Goal: Transaction & Acquisition: Purchase product/service

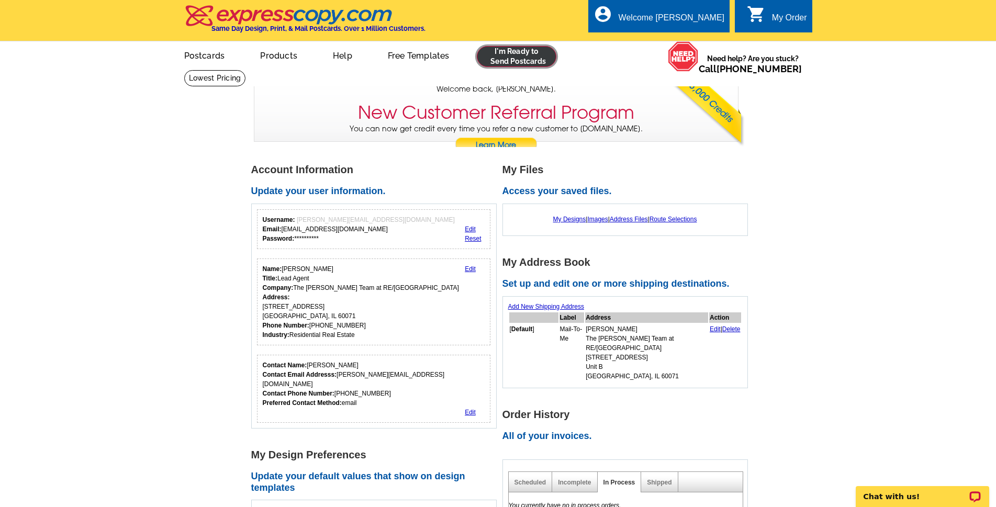
click at [521, 57] on link at bounding box center [517, 56] width 80 height 21
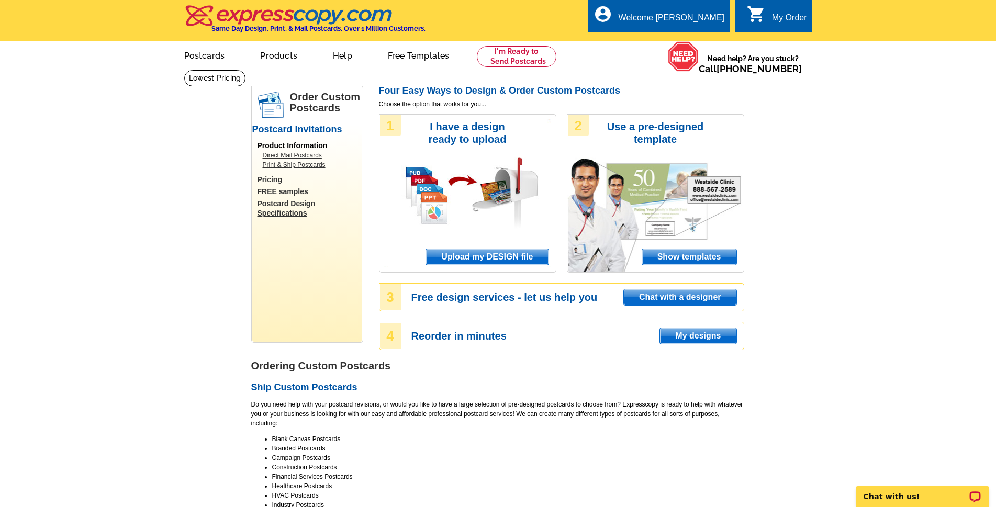
click at [490, 257] on span "Upload my DESIGN file" at bounding box center [487, 257] width 122 height 16
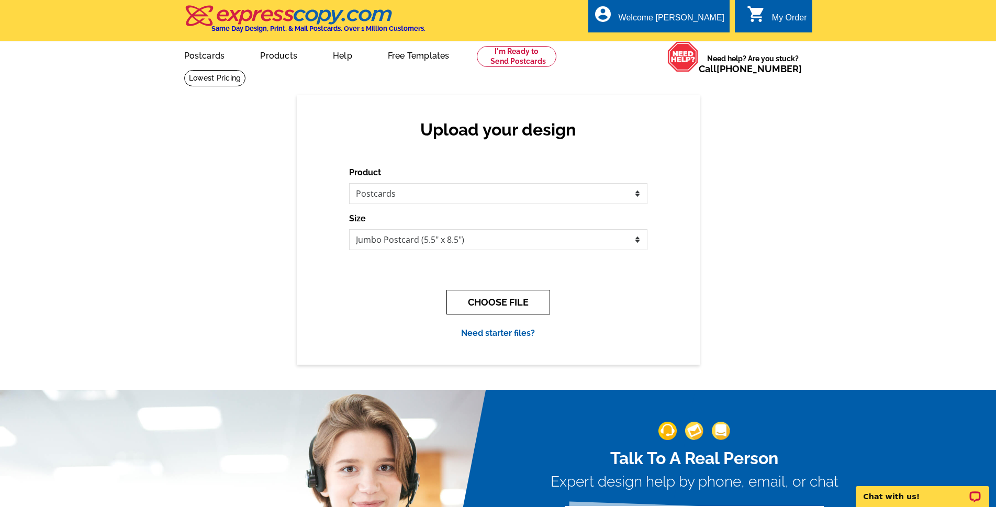
click at [499, 301] on button "CHOOSE FILE" at bounding box center [499, 302] width 104 height 25
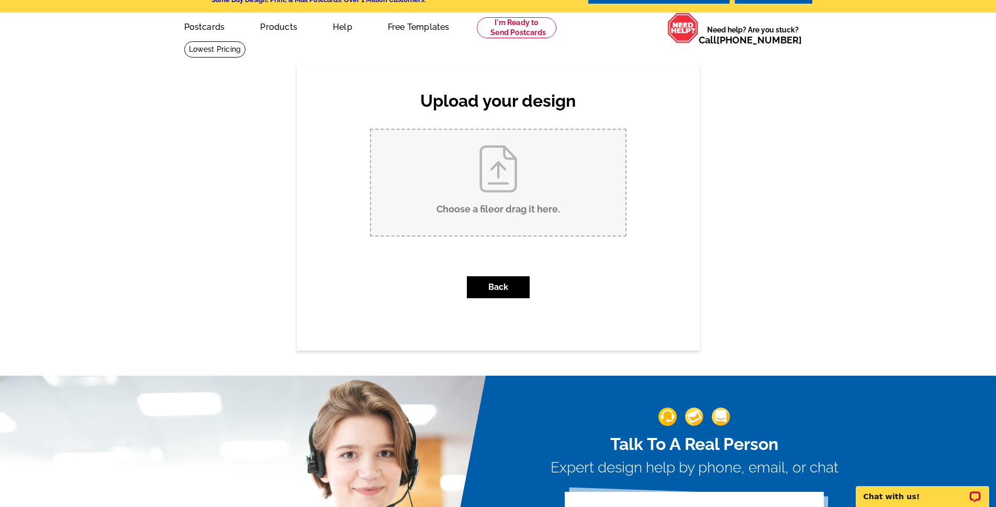
scroll to position [35, 0]
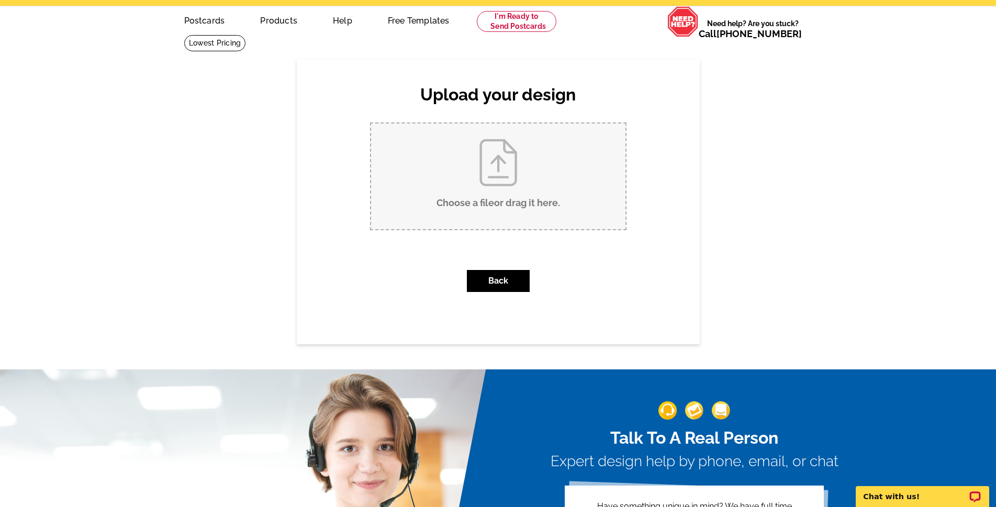
click at [500, 187] on input "Choose a file or drag it here ." at bounding box center [498, 177] width 254 height 106
type input "C:\fakepath\6210 Chickaloon postcard for Summer 2025.pub"
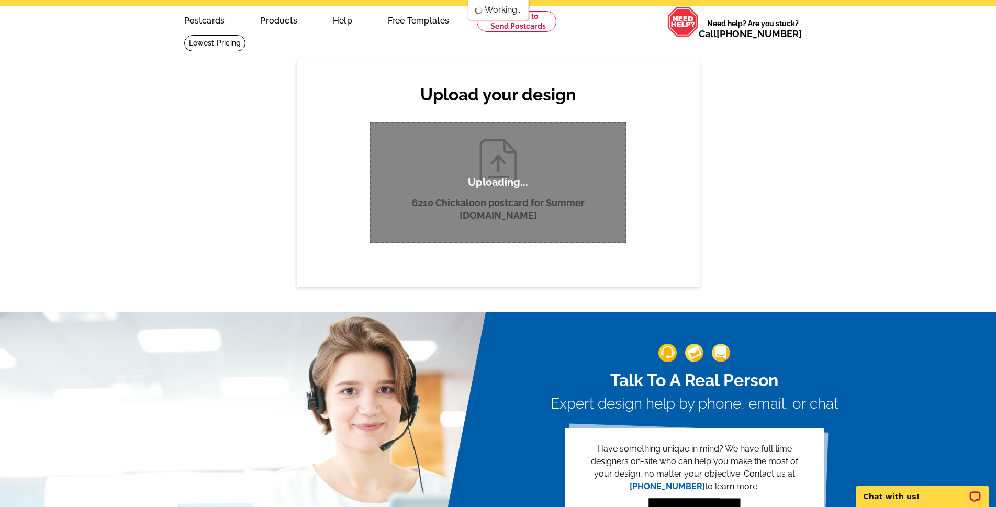
scroll to position [0, 0]
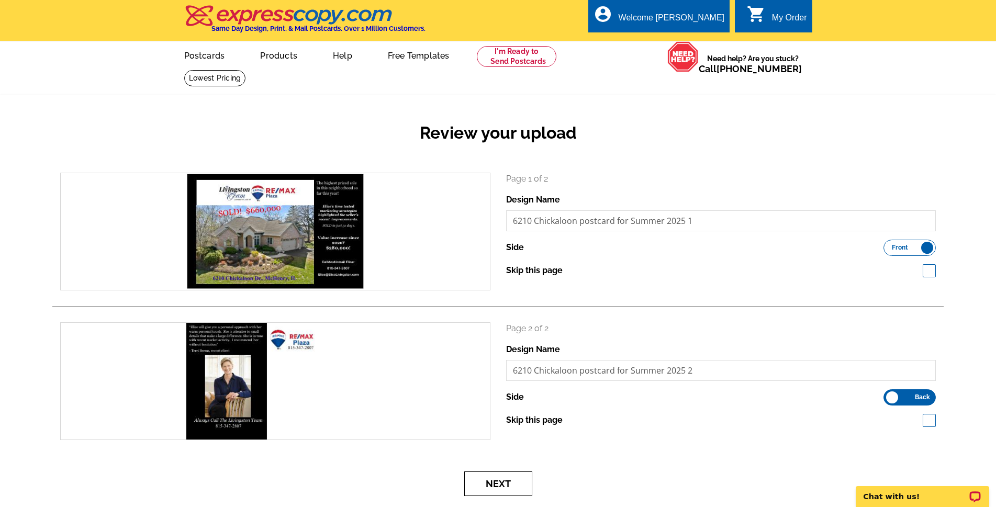
click at [496, 487] on button "Next" at bounding box center [498, 484] width 68 height 25
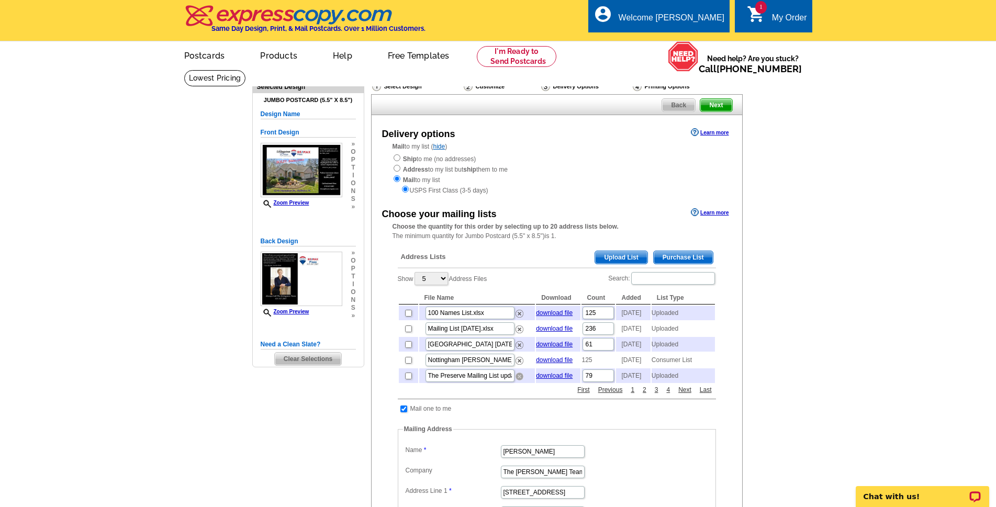
click at [519, 381] on img at bounding box center [520, 377] width 8 height 8
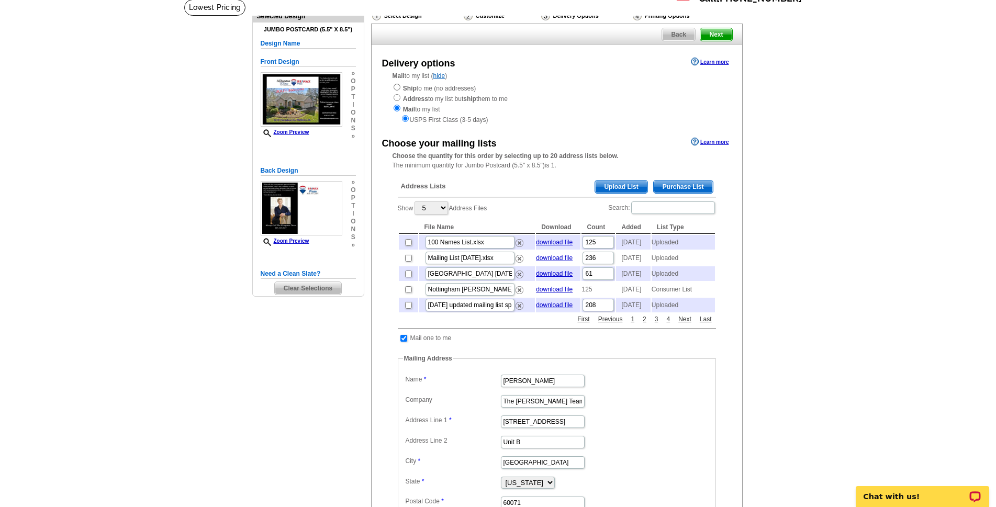
scroll to position [70, 0]
click at [683, 325] on link "Next" at bounding box center [685, 320] width 18 height 9
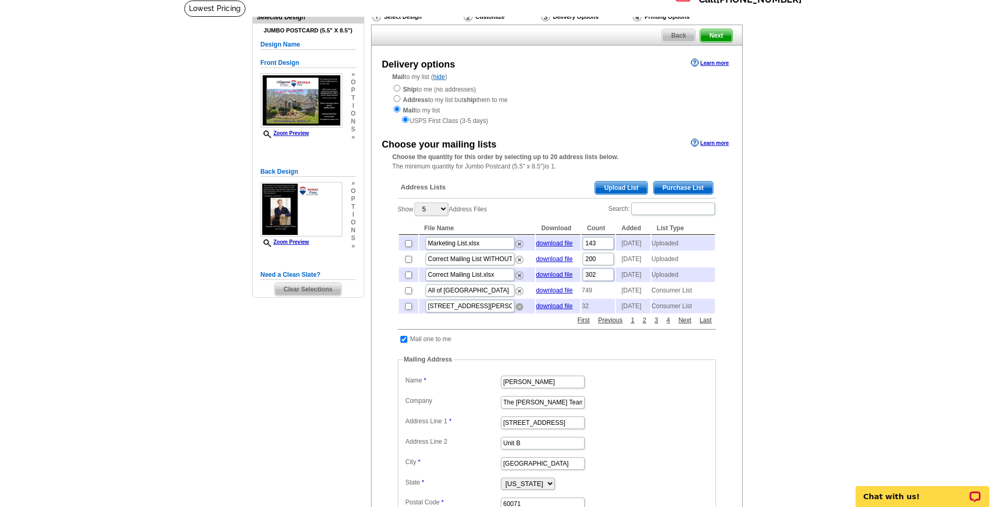
click at [520, 311] on img at bounding box center [520, 307] width 8 height 8
drag, startPoint x: 519, startPoint y: 248, endPoint x: 543, endPoint y: 48, distance: 200.9
click at [519, 248] on img at bounding box center [520, 244] width 8 height 8
click at [520, 295] on img at bounding box center [520, 291] width 8 height 8
click at [519, 311] on img at bounding box center [520, 307] width 8 height 8
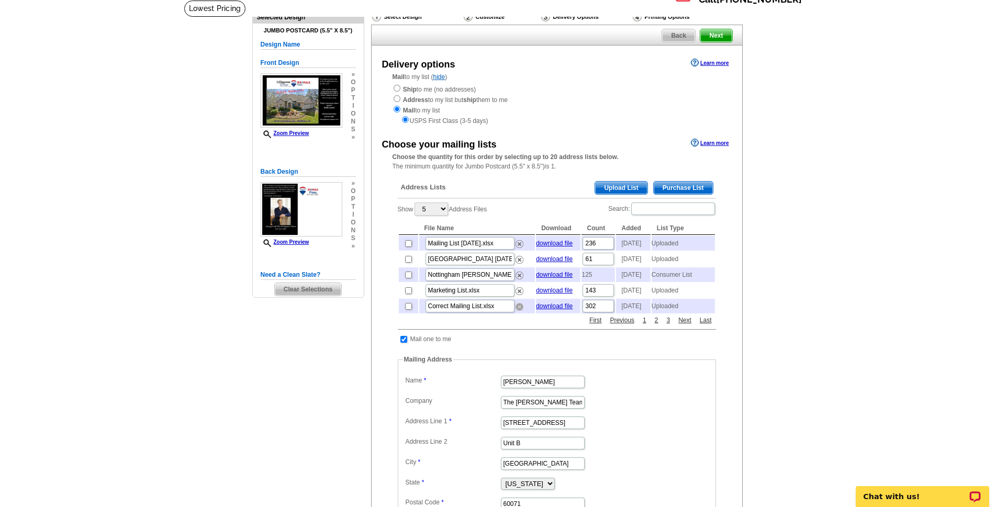
click at [520, 311] on img at bounding box center [520, 307] width 8 height 8
click at [518, 295] on img at bounding box center [520, 291] width 8 height 8
click at [519, 311] on img at bounding box center [520, 307] width 8 height 8
drag, startPoint x: 519, startPoint y: 326, endPoint x: 550, endPoint y: 49, distance: 278.6
click at [519, 311] on img at bounding box center [520, 307] width 8 height 8
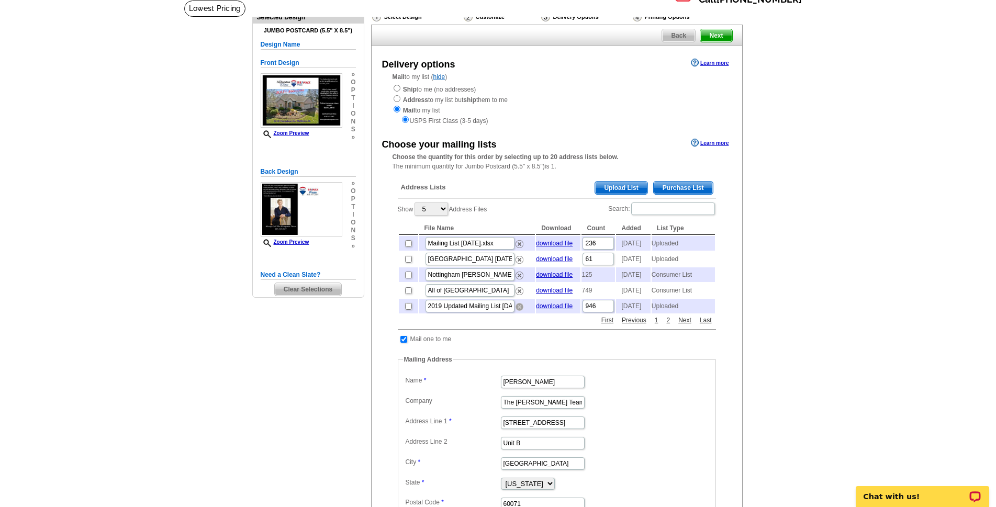
click at [518, 311] on img at bounding box center [520, 307] width 8 height 8
drag, startPoint x: 520, startPoint y: 327, endPoint x: 547, endPoint y: 50, distance: 277.7
click at [520, 311] on img at bounding box center [520, 307] width 8 height 8
drag, startPoint x: 519, startPoint y: 327, endPoint x: 554, endPoint y: 48, distance: 281.2
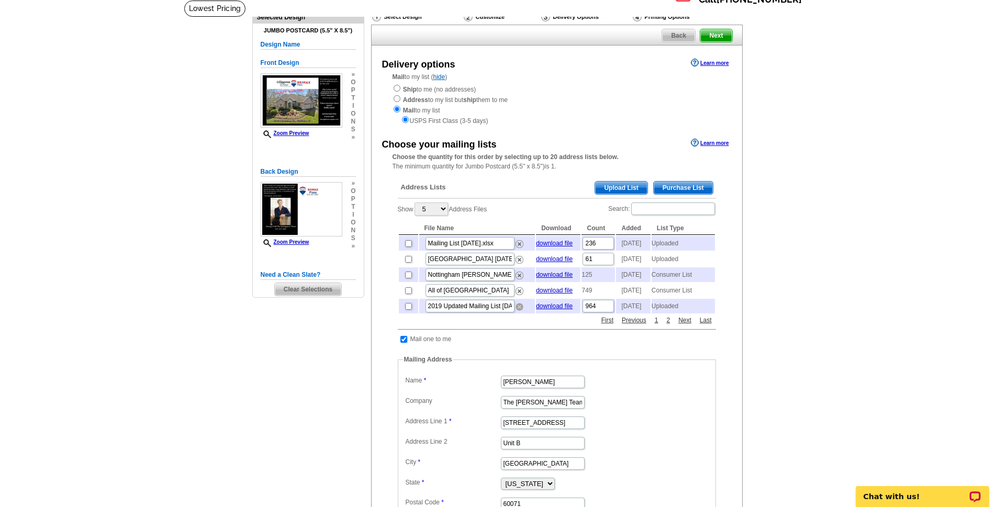
click at [519, 311] on img at bounding box center [520, 307] width 8 height 8
drag, startPoint x: 520, startPoint y: 327, endPoint x: 552, endPoint y: 46, distance: 283.4
click at [520, 311] on img at bounding box center [520, 307] width 8 height 8
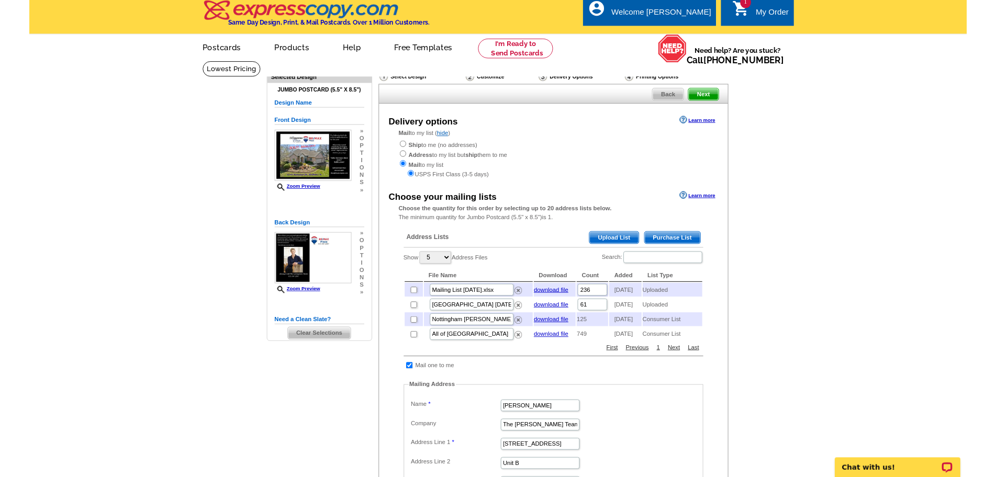
scroll to position [0, 0]
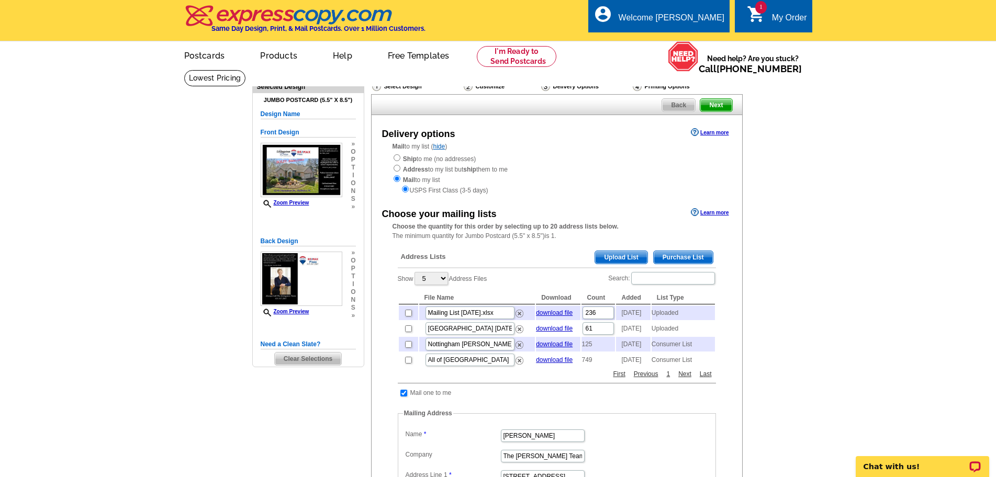
click at [626, 256] on span "Upload List" at bounding box center [621, 257] width 52 height 13
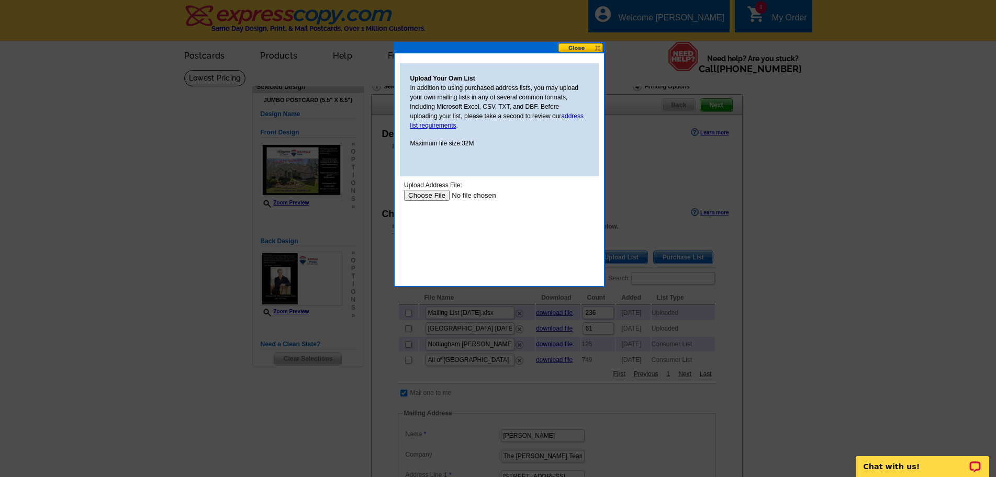
click at [422, 196] on input "file" at bounding box center [470, 195] width 132 height 11
click at [581, 45] on button at bounding box center [581, 48] width 46 height 10
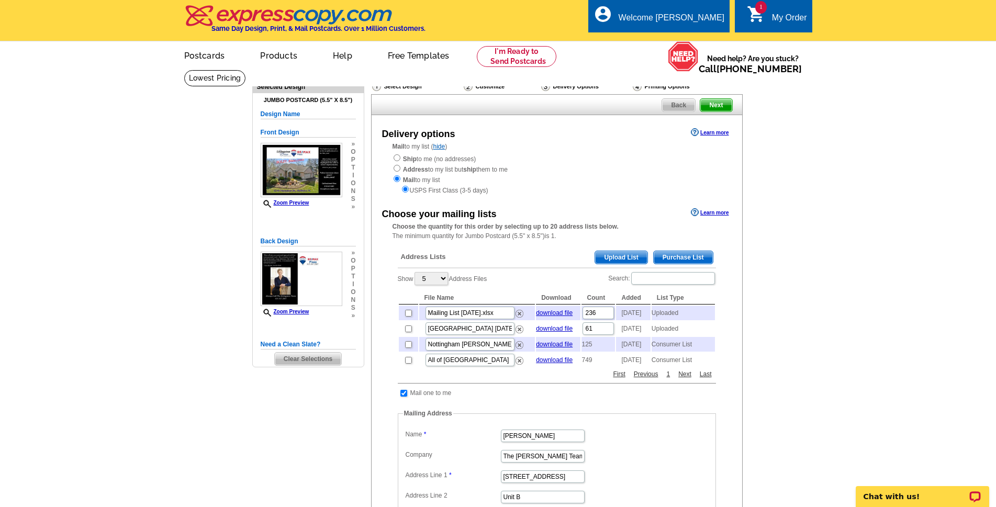
click at [855, 431] on main "Need Help? call 800-260-5887, chat with support, or have our designers make som…" at bounding box center [498, 404] width 996 height 668
click at [617, 254] on span "Upload List" at bounding box center [621, 257] width 52 height 13
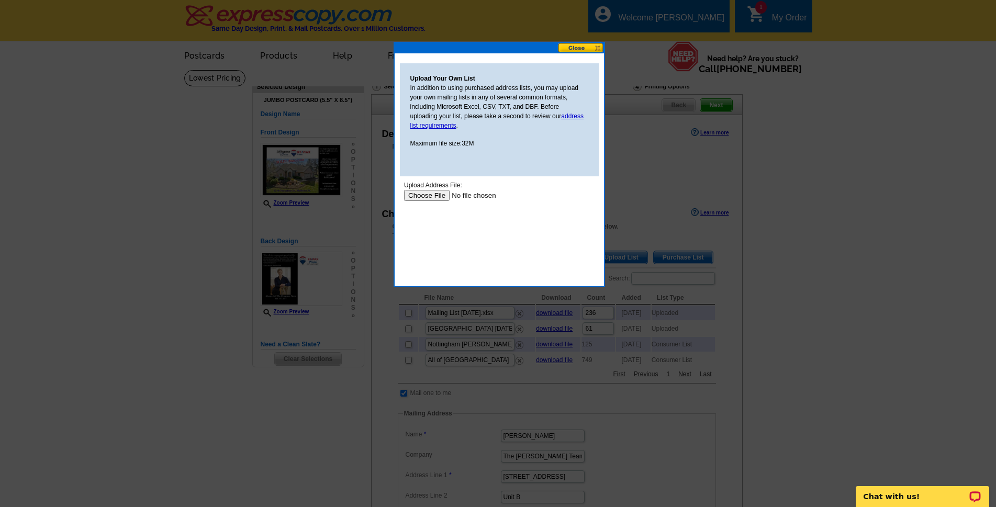
click at [436, 197] on input "file" at bounding box center [470, 195] width 132 height 11
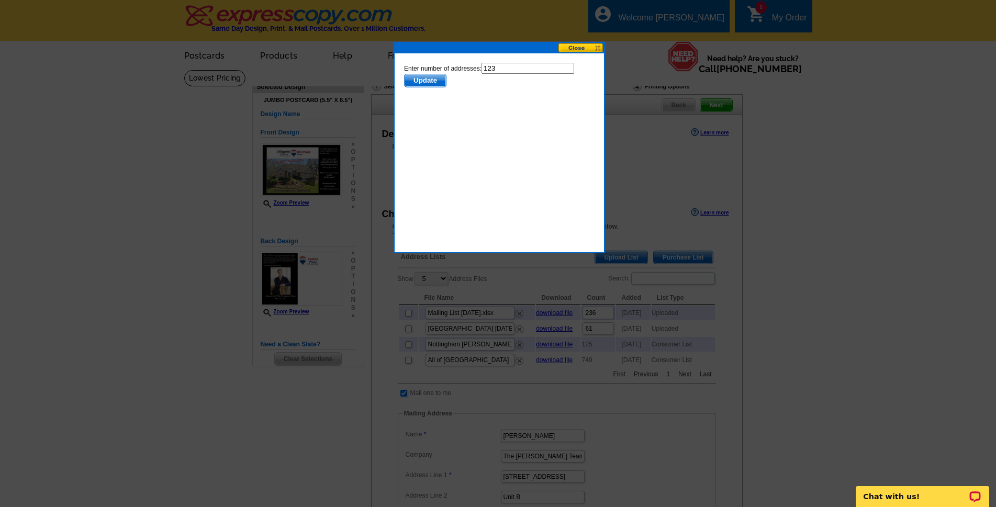
click at [423, 81] on span "Update" at bounding box center [424, 80] width 41 height 13
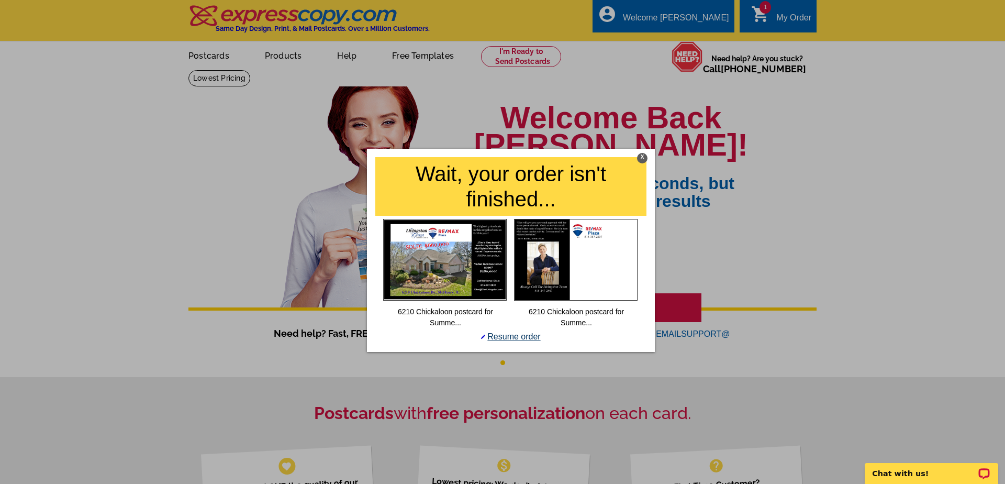
click at [508, 335] on link "Resume order" at bounding box center [510, 336] width 59 height 9
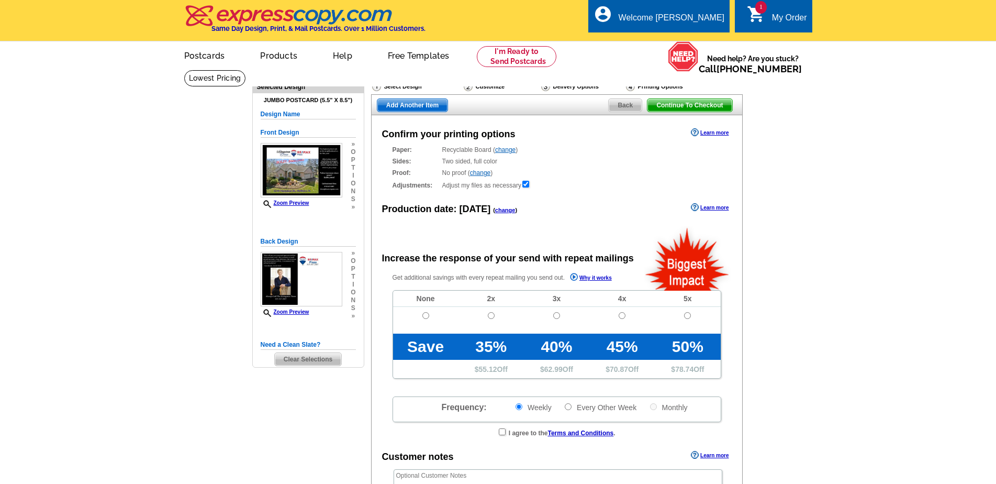
radio input "false"
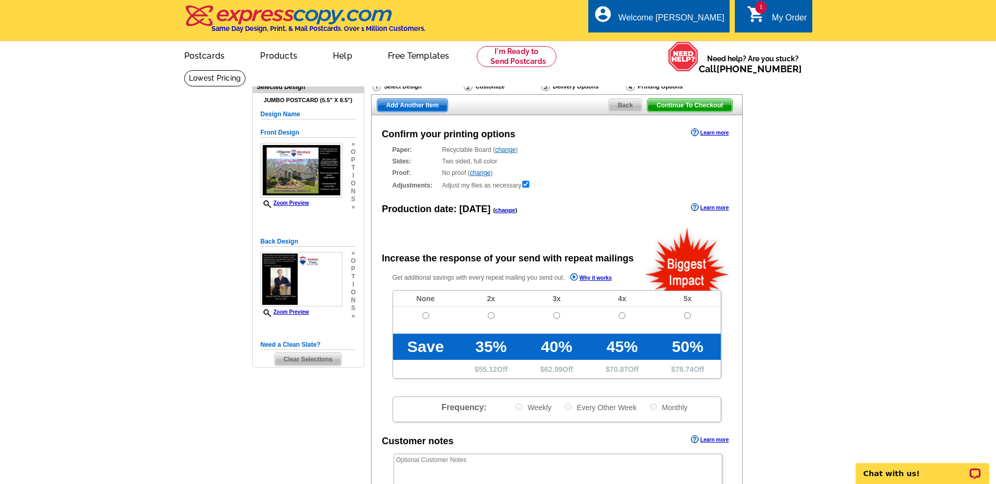
click at [574, 87] on div "Delivery Options" at bounding box center [582, 87] width 85 height 13
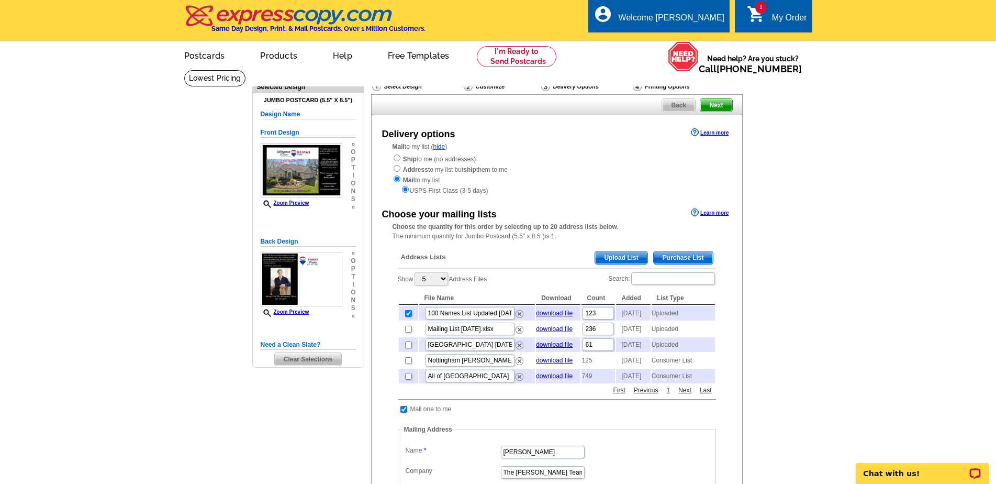
click at [623, 258] on span "Upload List" at bounding box center [621, 257] width 52 height 13
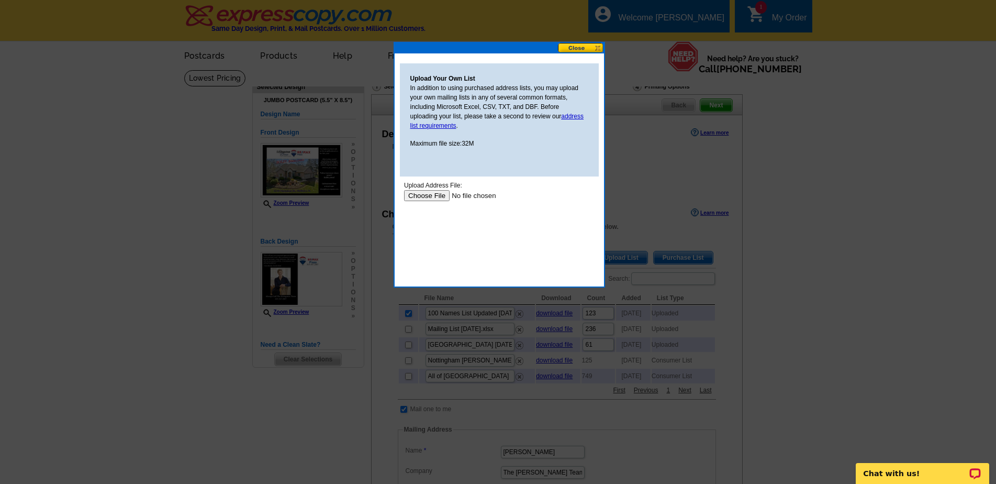
click at [418, 196] on input "file" at bounding box center [470, 195] width 132 height 11
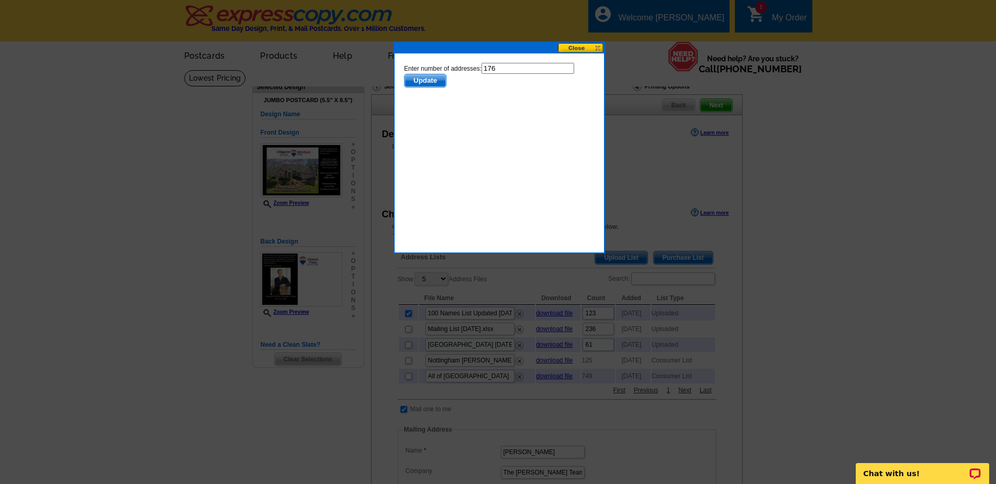
click at [414, 81] on span "Update" at bounding box center [424, 80] width 41 height 13
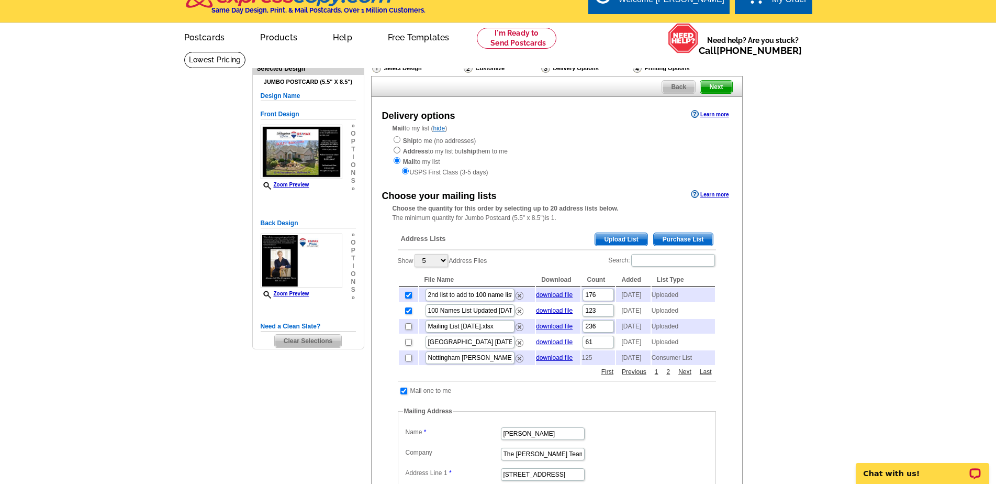
scroll to position [17, 0]
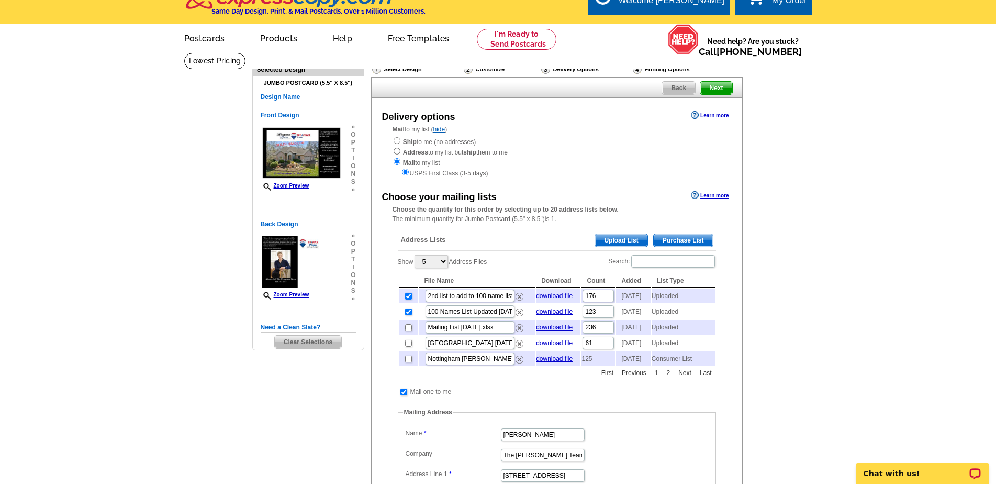
click at [722, 87] on span "Next" at bounding box center [716, 88] width 31 height 13
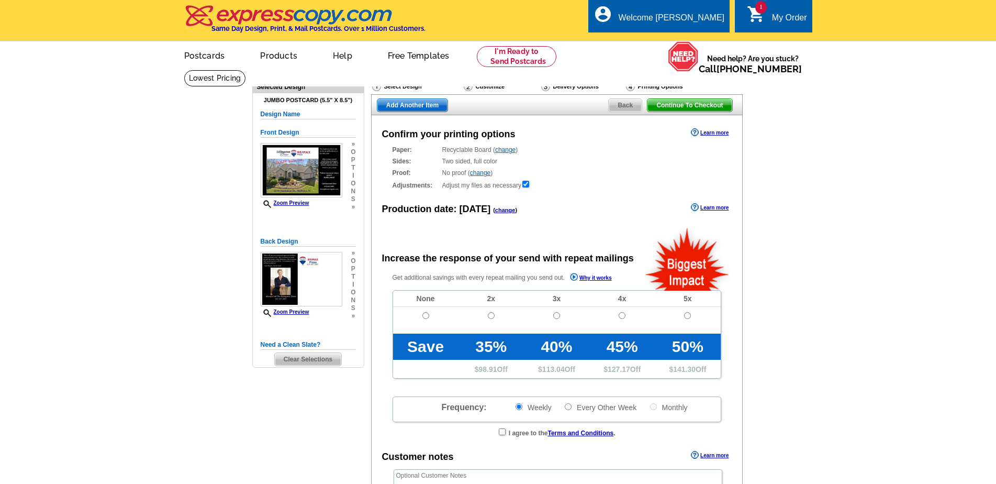
radio input "false"
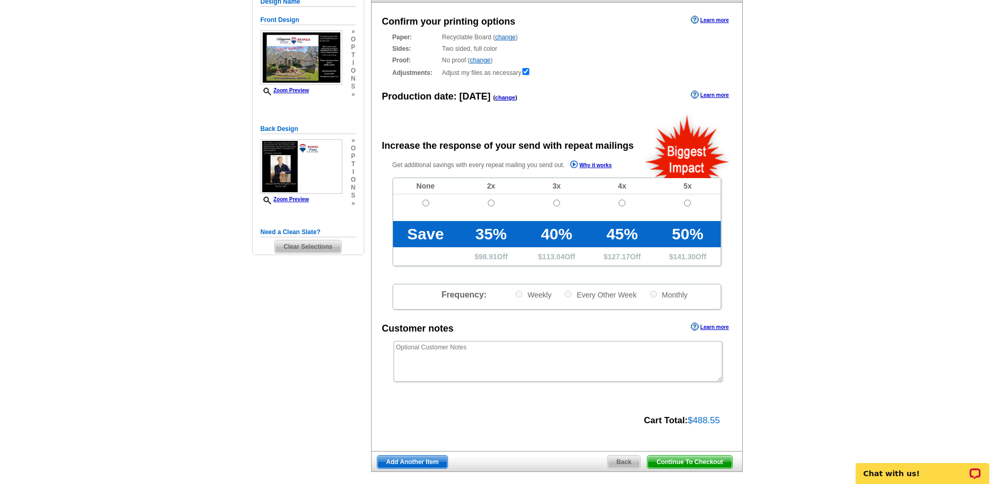
scroll to position [105, 0]
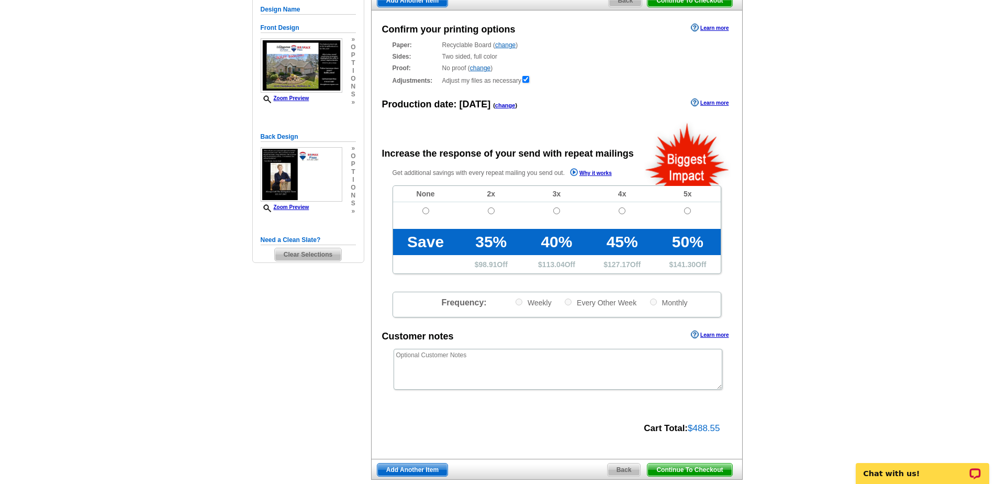
click at [695, 472] on span "Continue To Checkout" at bounding box center [690, 469] width 84 height 13
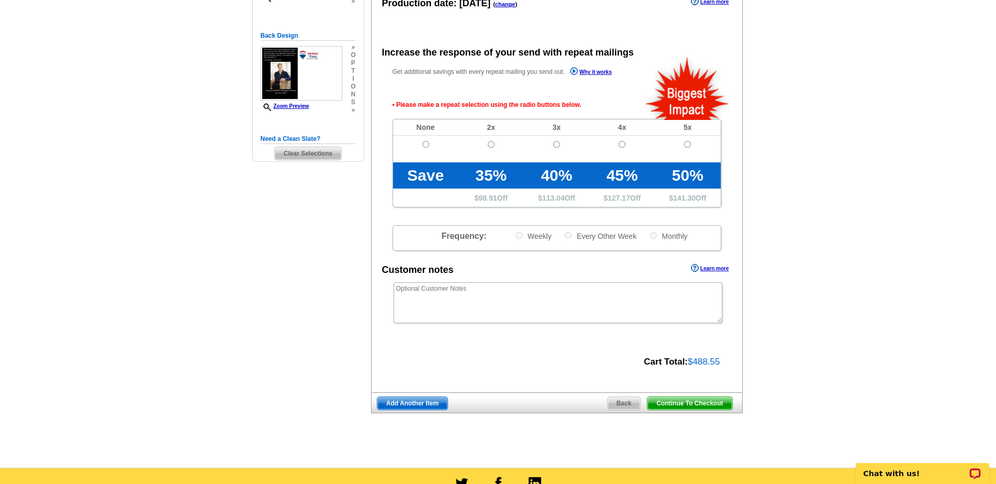
scroll to position [199, 0]
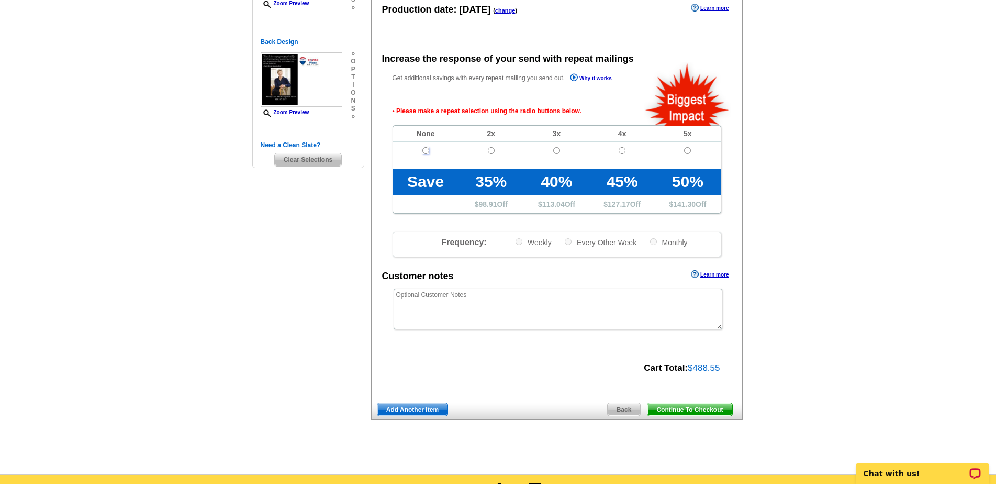
click at [425, 151] on input "radio" at bounding box center [426, 150] width 7 height 7
radio input "true"
click at [671, 409] on span "Continue To Checkout" at bounding box center [690, 409] width 84 height 13
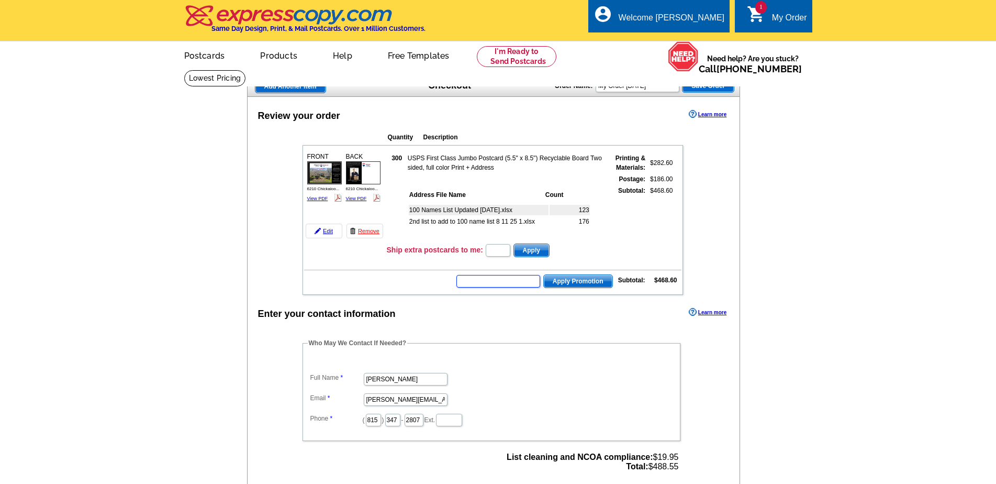
click at [494, 280] on input "text" at bounding box center [499, 281] width 84 height 13
type input "GROW0840"
click at [571, 282] on span "Apply Promotion" at bounding box center [578, 281] width 69 height 13
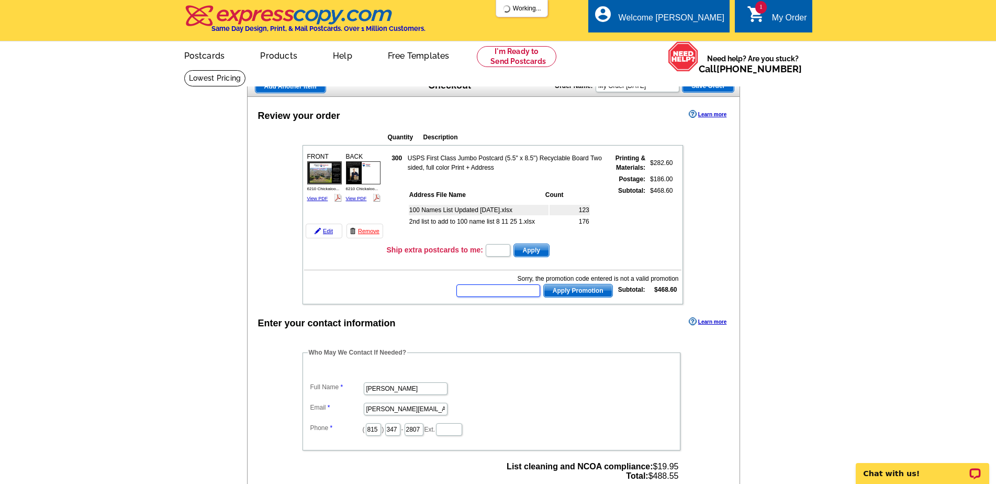
click at [473, 292] on input "text" at bounding box center [499, 290] width 84 height 13
type input "GROW0825"
click at [579, 290] on span "Apply Promotion" at bounding box center [578, 290] width 69 height 13
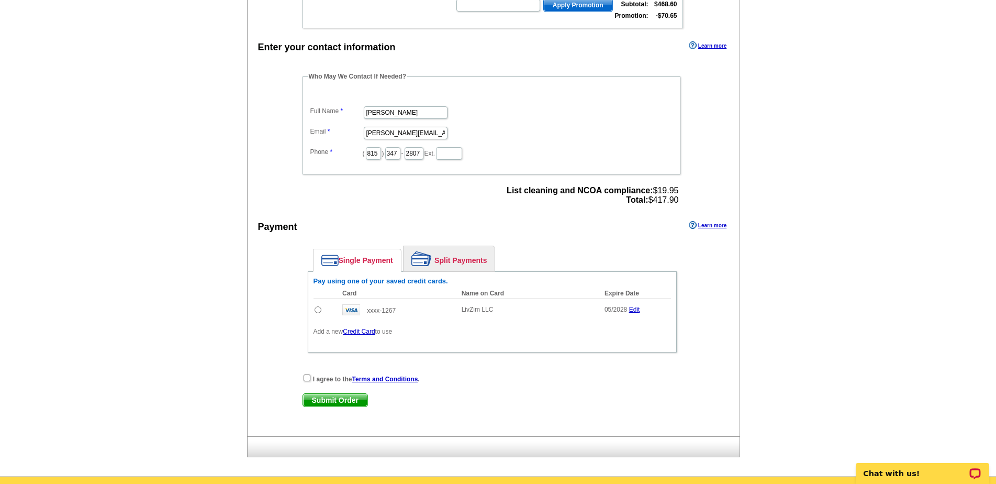
scroll to position [297, 0]
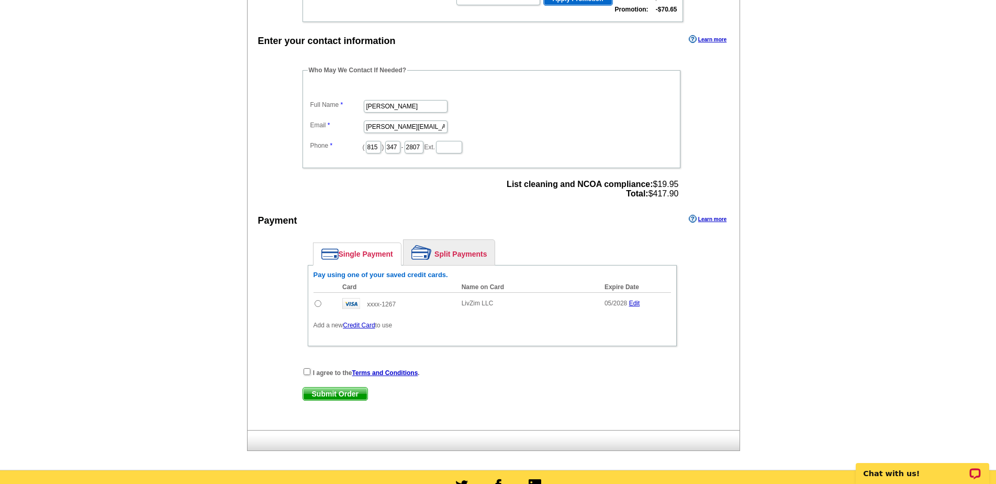
click at [318, 303] on input "radio" at bounding box center [318, 303] width 7 height 7
radio input "true"
click at [306, 373] on input "checkbox" at bounding box center [307, 371] width 7 height 7
checkbox input "true"
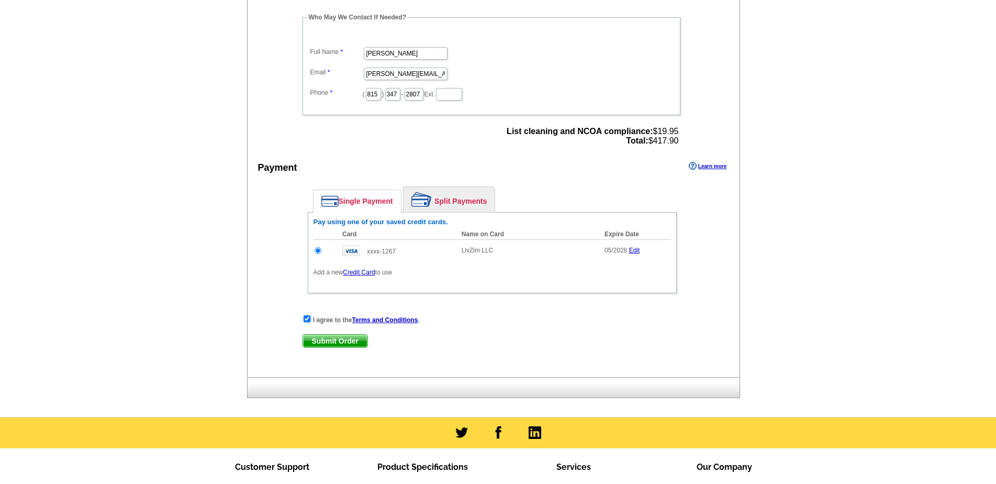
scroll to position [366, 0]
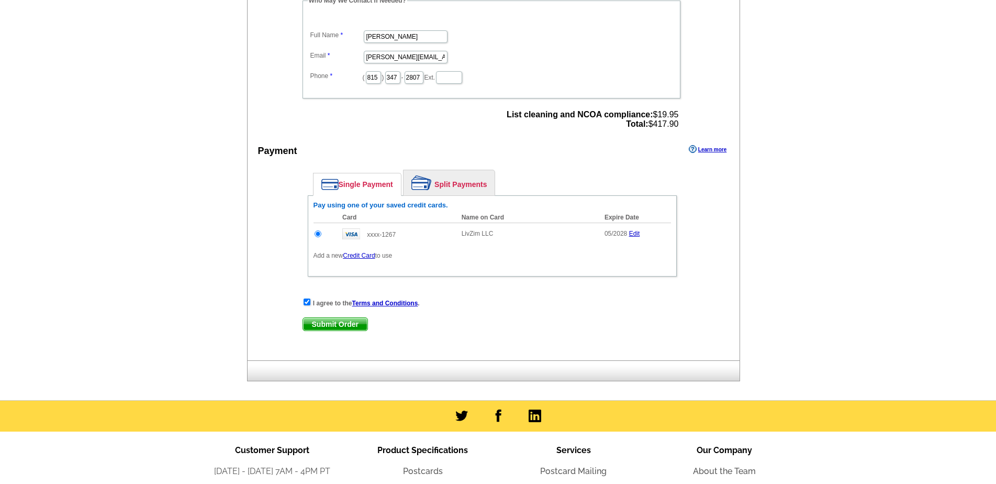
click at [348, 326] on span "Submit Order" at bounding box center [335, 324] width 64 height 13
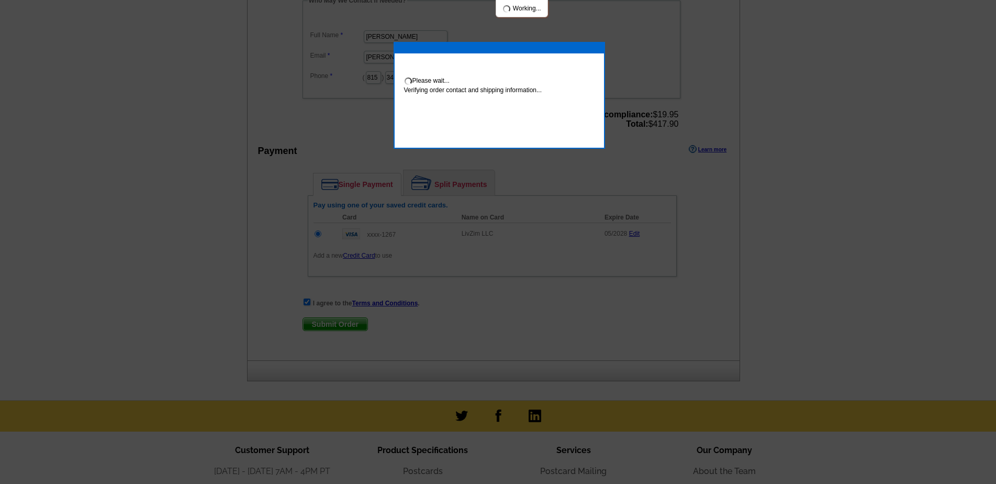
scroll to position [362, 0]
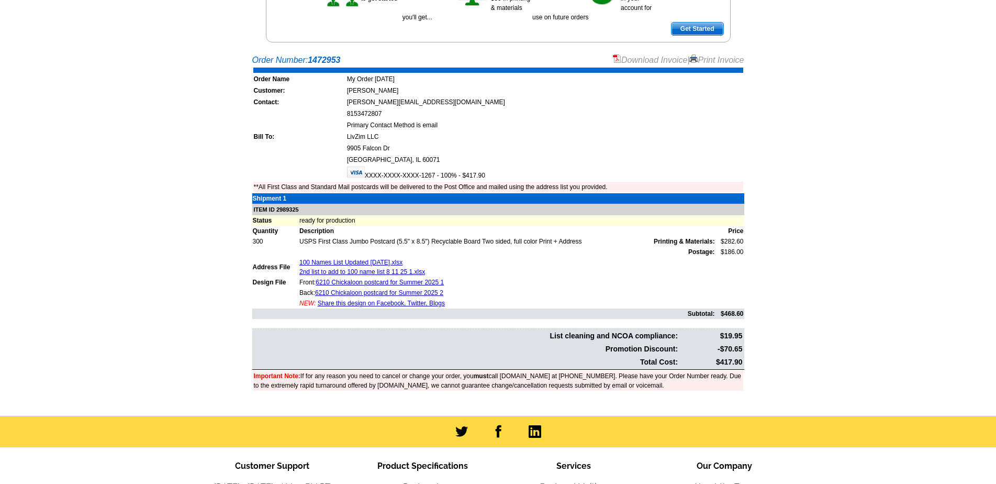
scroll to position [192, 0]
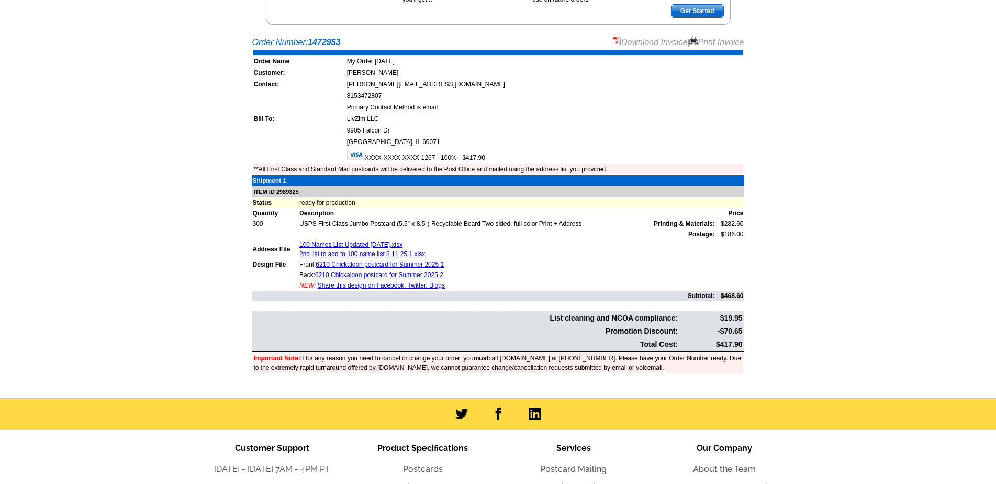
click at [707, 41] on link "Print Invoice" at bounding box center [717, 42] width 54 height 9
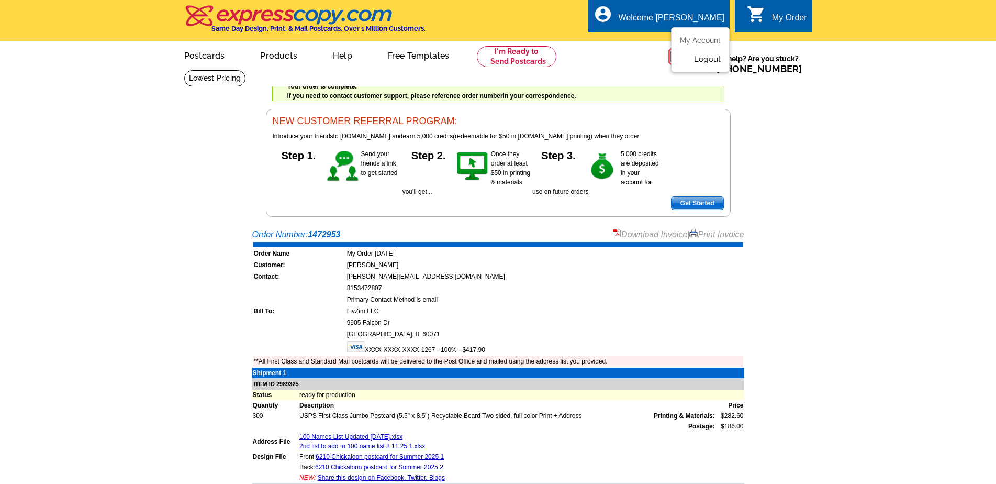
click at [710, 60] on link "Logout" at bounding box center [707, 58] width 27 height 9
